Goal: Register for event/course

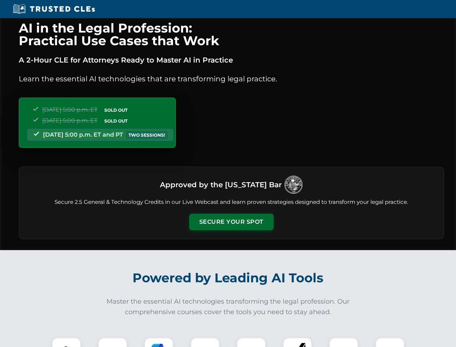
click at [231, 222] on button "Secure Your Spot" at bounding box center [231, 221] width 84 height 17
click at [66, 342] on img at bounding box center [66, 351] width 21 height 21
